Goal: Information Seeking & Learning: Stay updated

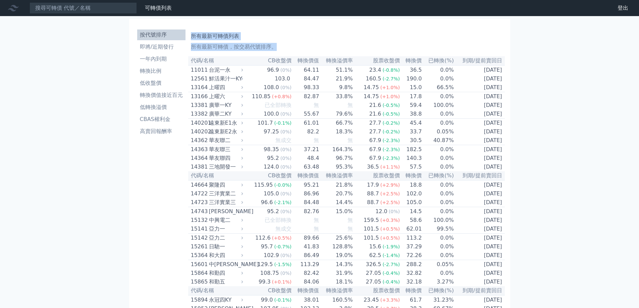
drag, startPoint x: 193, startPoint y: 36, endPoint x: 515, endPoint y: 78, distance: 324.9
copy div "所有最新可轉債列表 所有最新可轉債，按交易代號排序。"
click at [161, 62] on li "一年內到期" at bounding box center [161, 59] width 48 height 8
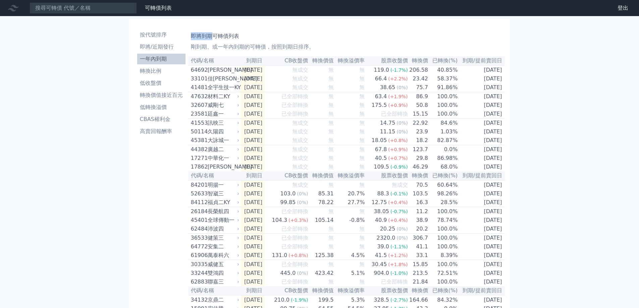
drag, startPoint x: 190, startPoint y: 34, endPoint x: 210, endPoint y: 39, distance: 20.5
click at [198, 36] on h1 "即將到期可轉債列表" at bounding box center [346, 36] width 311 height 8
drag, startPoint x: 192, startPoint y: 35, endPoint x: 542, endPoint y: 81, distance: 352.7
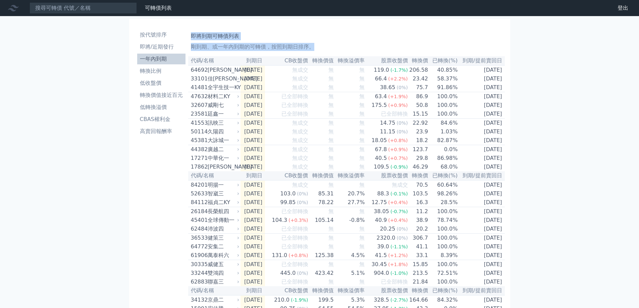
copy div "即將到期可轉債列表 剛到期、或一年內到期的可轉債，按照到期日排序。"
click at [151, 48] on li "即將/近期發行" at bounding box center [161, 47] width 48 height 8
